Goal: Information Seeking & Learning: Learn about a topic

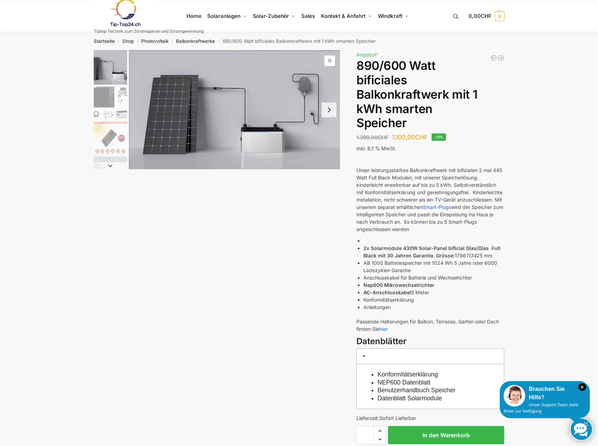
click at [328, 112] on button "Next slide" at bounding box center [329, 110] width 15 height 15
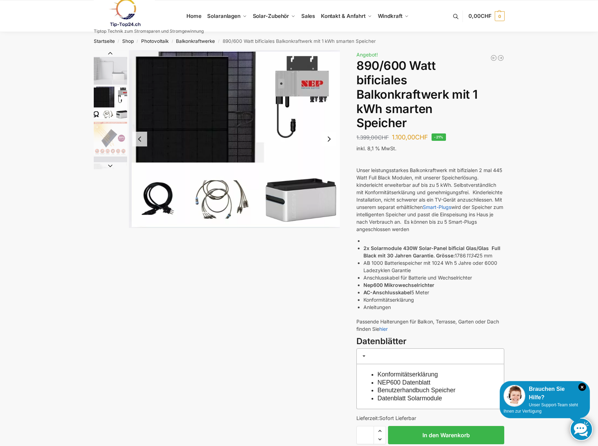
click at [332, 138] on button "Next slide" at bounding box center [329, 139] width 15 height 15
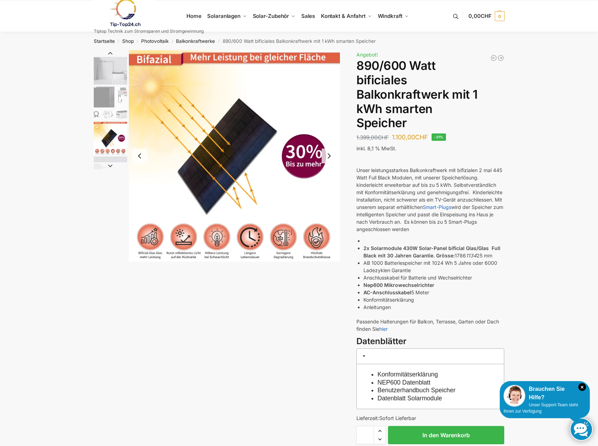
click at [142, 157] on button "Previous slide" at bounding box center [139, 156] width 15 height 15
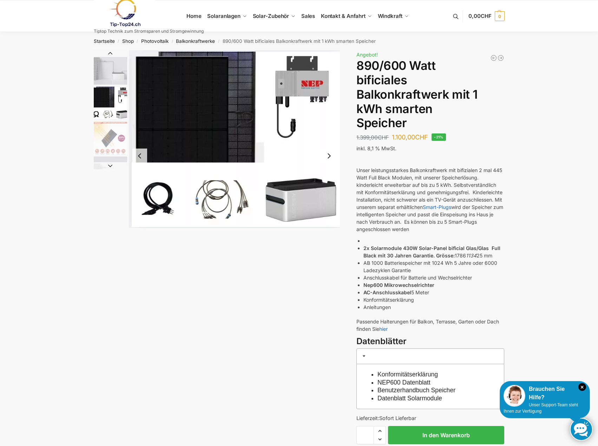
click at [133, 155] on button "Previous slide" at bounding box center [139, 156] width 15 height 15
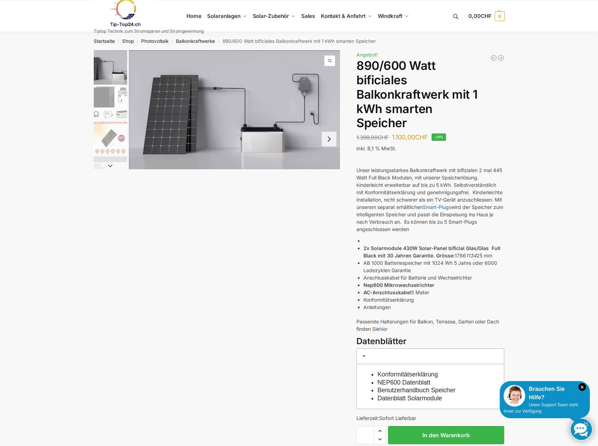
click at [340, 155] on img "2 / 7" at bounding box center [445, 139] width 211 height 178
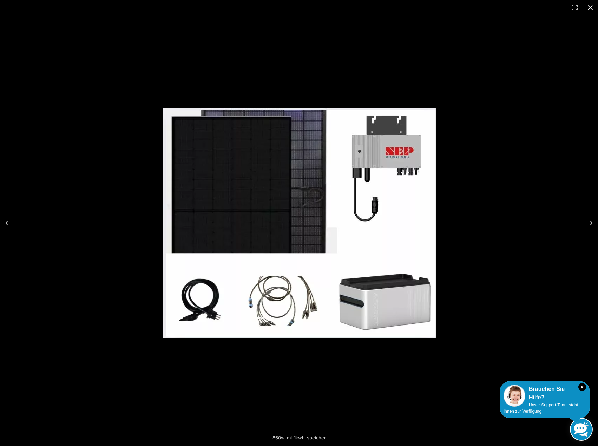
click at [500, 183] on div at bounding box center [299, 223] width 598 height 446
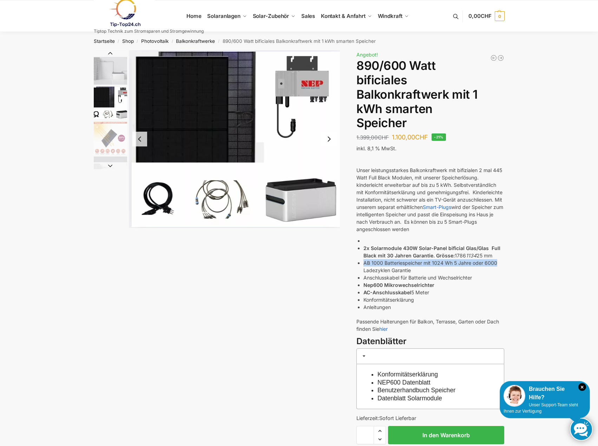
drag, startPoint x: 366, startPoint y: 262, endPoint x: 508, endPoint y: 262, distance: 141.9
click at [502, 263] on div "Unser leistungsstarkes Balkonkraftwerk mit bifizialen 2 mal 445 Watt Full Black…" at bounding box center [430, 245] width 148 height 181
drag, startPoint x: 433, startPoint y: 262, endPoint x: 453, endPoint y: 264, distance: 20.1
click at [453, 264] on li "AB 1000 Batteriespeicher mit 1024 Wh 5 Jahre oder 6000 Ladezyklen Garantie" at bounding box center [434, 266] width 141 height 15
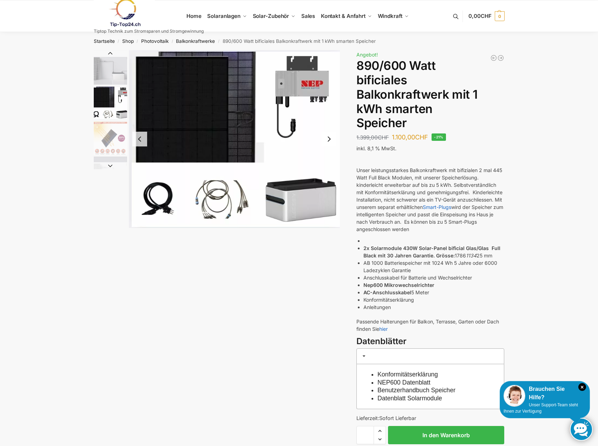
click at [189, 291] on div "860w-mi-1kwh-speicher Beschreibung Zusätzliche Informationen 1.399,00 CHF Urspr…" at bounding box center [299, 258] width 440 height 417
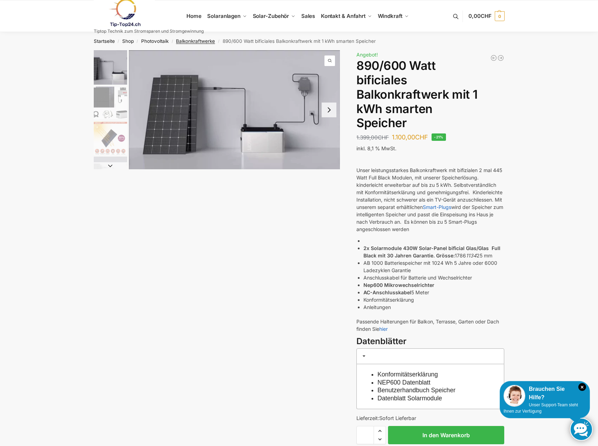
click at [193, 42] on link "Balkonkraftwerke" at bounding box center [195, 41] width 39 height 6
